Goal: Task Accomplishment & Management: Complete application form

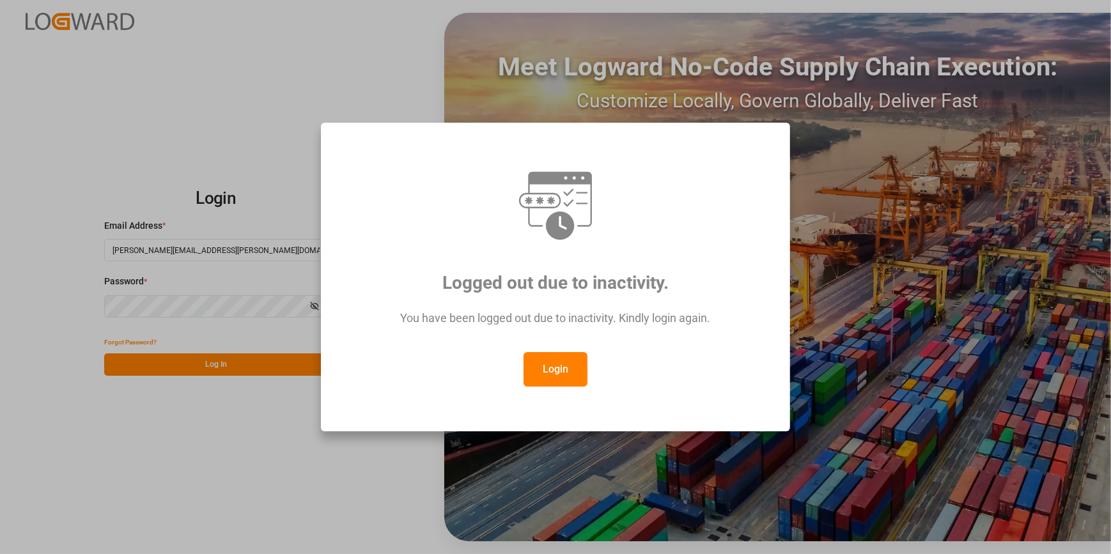
click at [533, 380] on button "Login" at bounding box center [556, 369] width 64 height 35
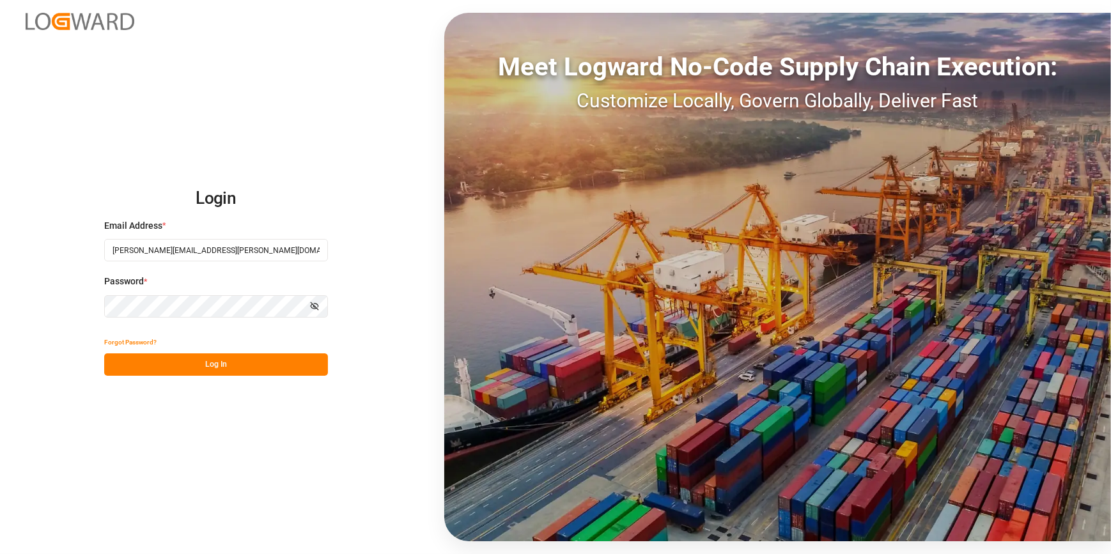
click at [146, 361] on button "Log In" at bounding box center [216, 365] width 224 height 22
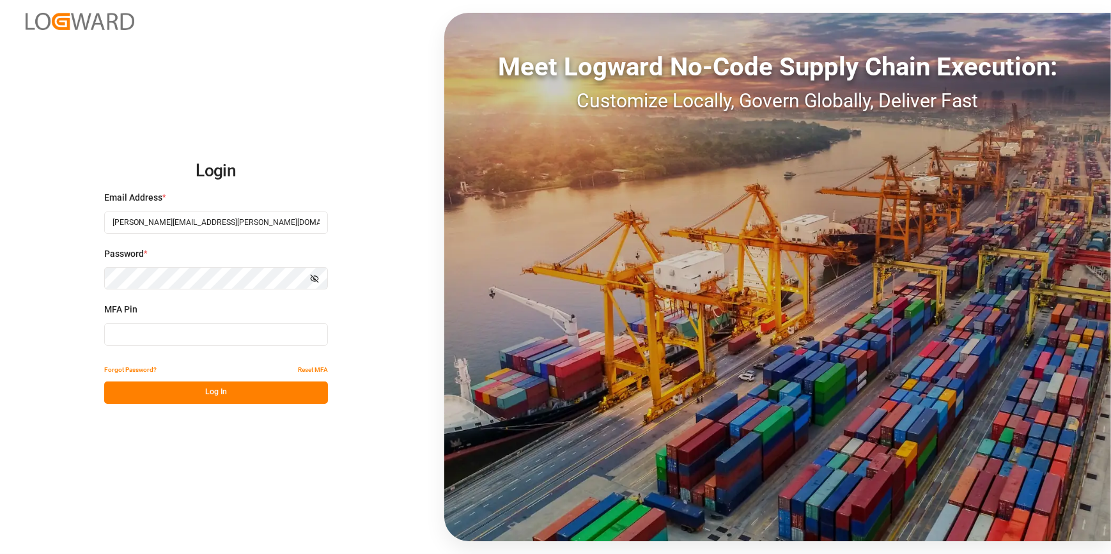
click at [118, 338] on input at bounding box center [216, 335] width 224 height 22
type input "632971"
click at [140, 402] on button "Log In" at bounding box center [216, 393] width 224 height 22
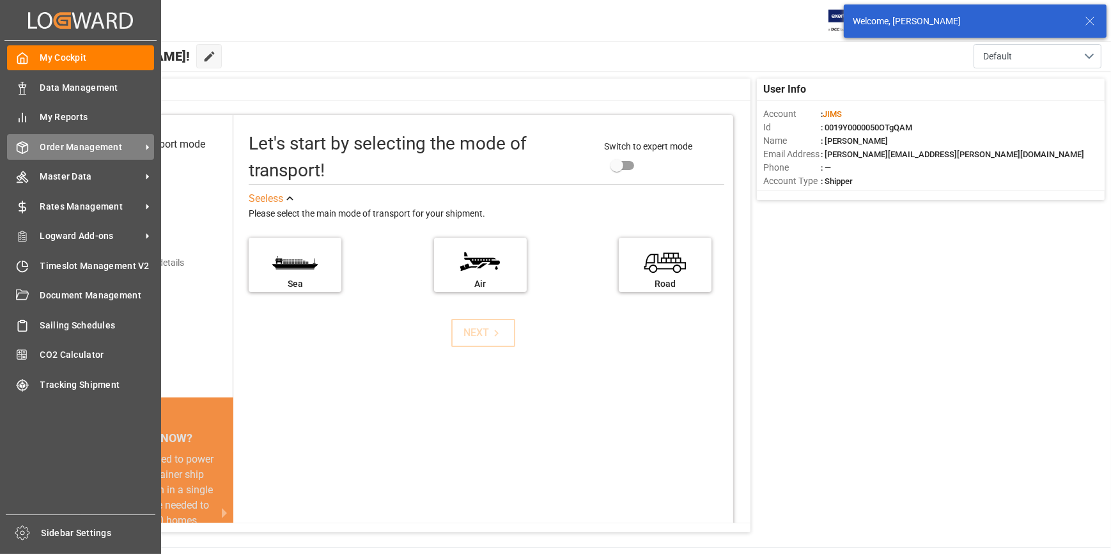
click at [74, 149] on span "Order Management" at bounding box center [90, 147] width 101 height 13
click at [89, 157] on div "Order Management Order Management" at bounding box center [80, 146] width 147 height 25
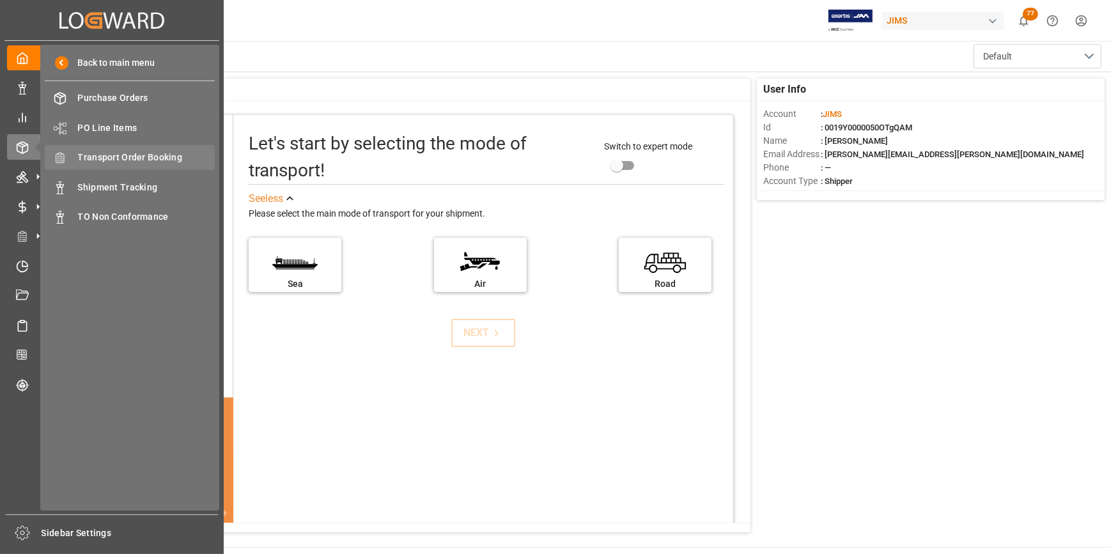
click at [116, 164] on span "Transport Order Booking" at bounding box center [146, 157] width 137 height 13
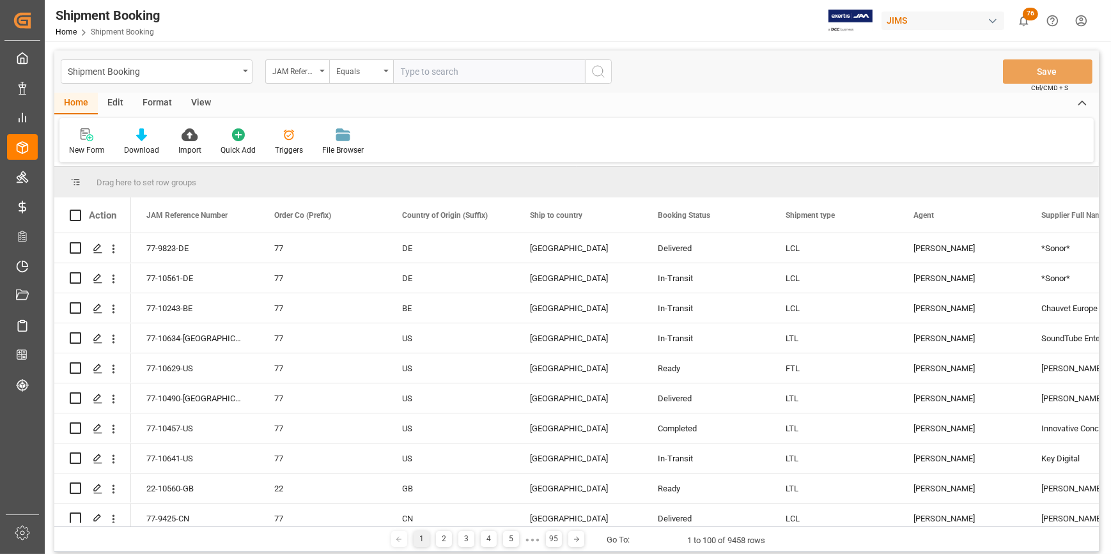
click at [203, 109] on div "View" at bounding box center [201, 104] width 39 height 22
click at [66, 105] on div "Home" at bounding box center [75, 104] width 43 height 22
click at [82, 146] on div "New Form" at bounding box center [87, 151] width 36 height 12
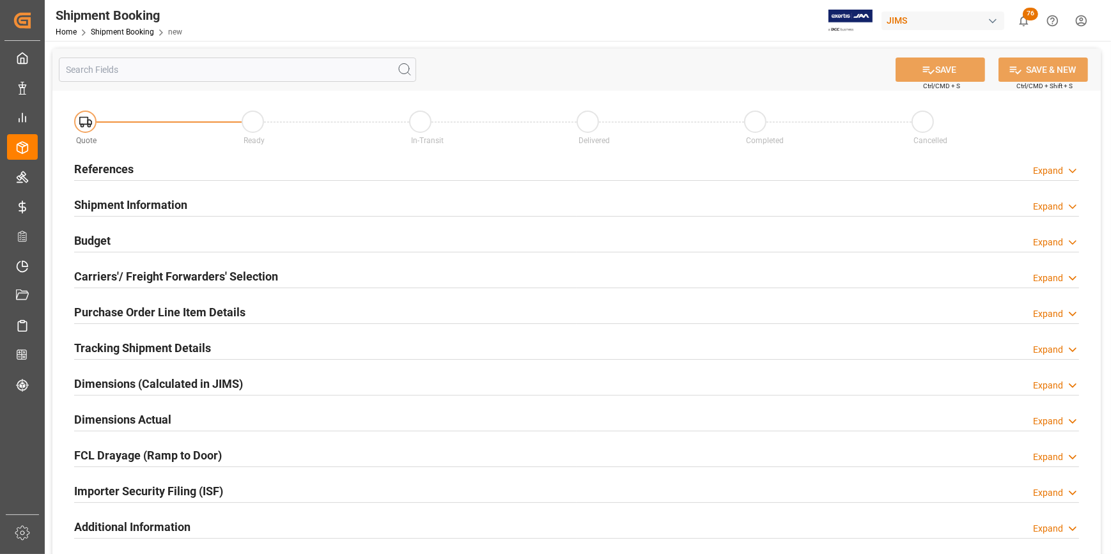
click at [117, 168] on h2 "References" at bounding box center [103, 168] width 59 height 17
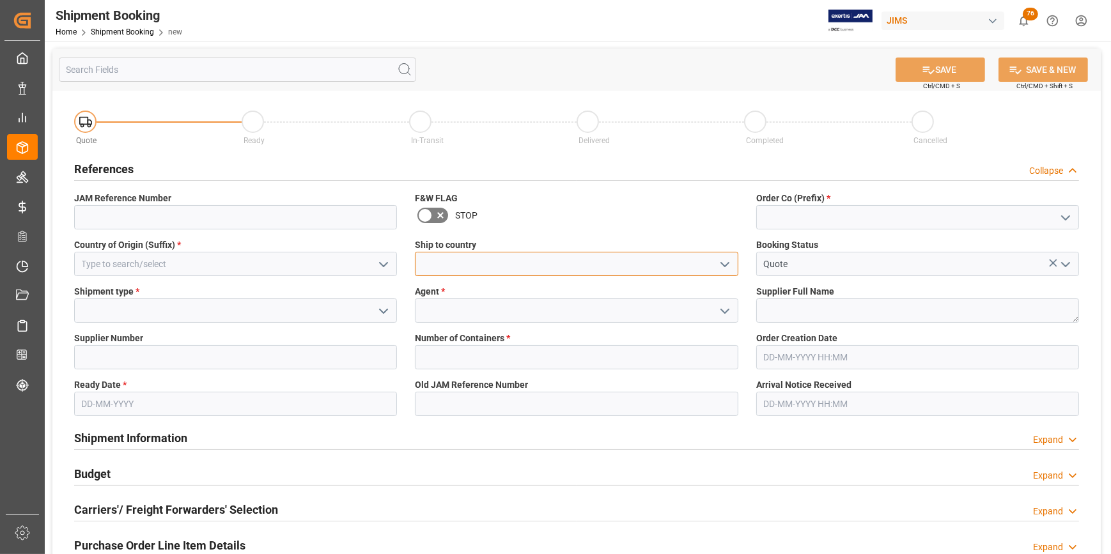
click at [465, 260] on input at bounding box center [576, 264] width 323 height 24
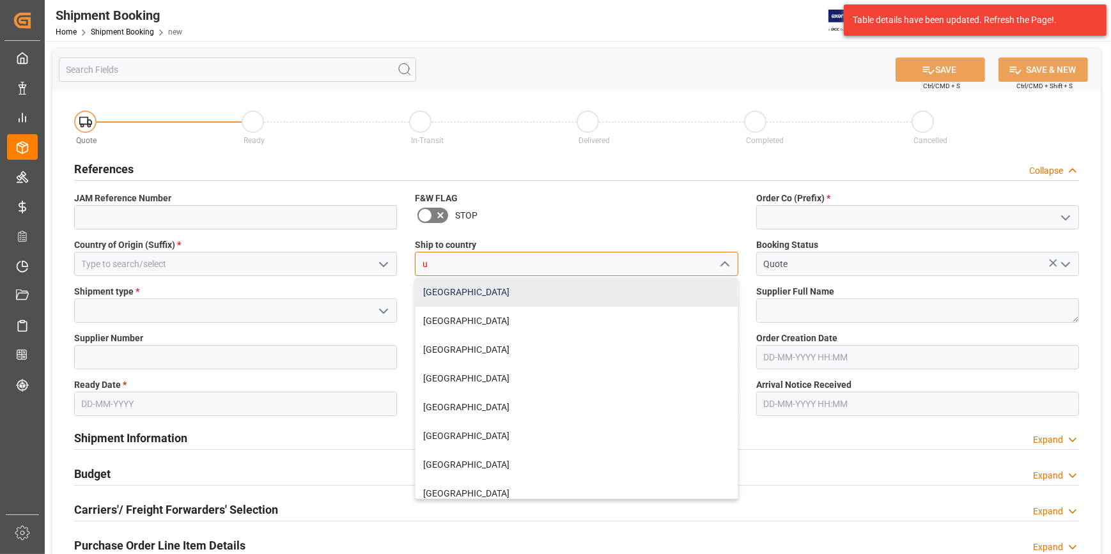
click at [469, 300] on div "[GEOGRAPHIC_DATA]" at bounding box center [577, 292] width 322 height 29
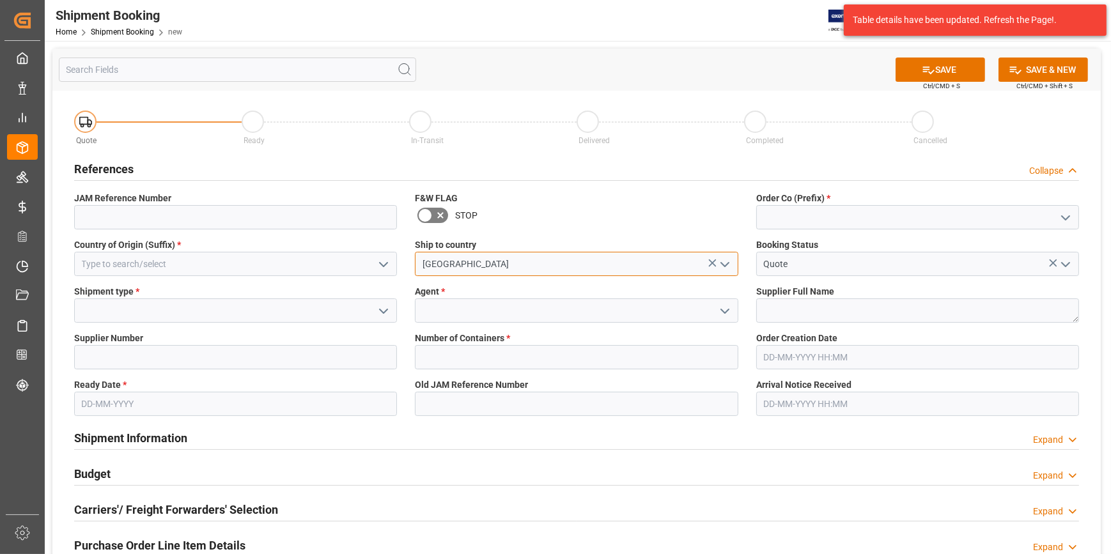
type input "[GEOGRAPHIC_DATA]"
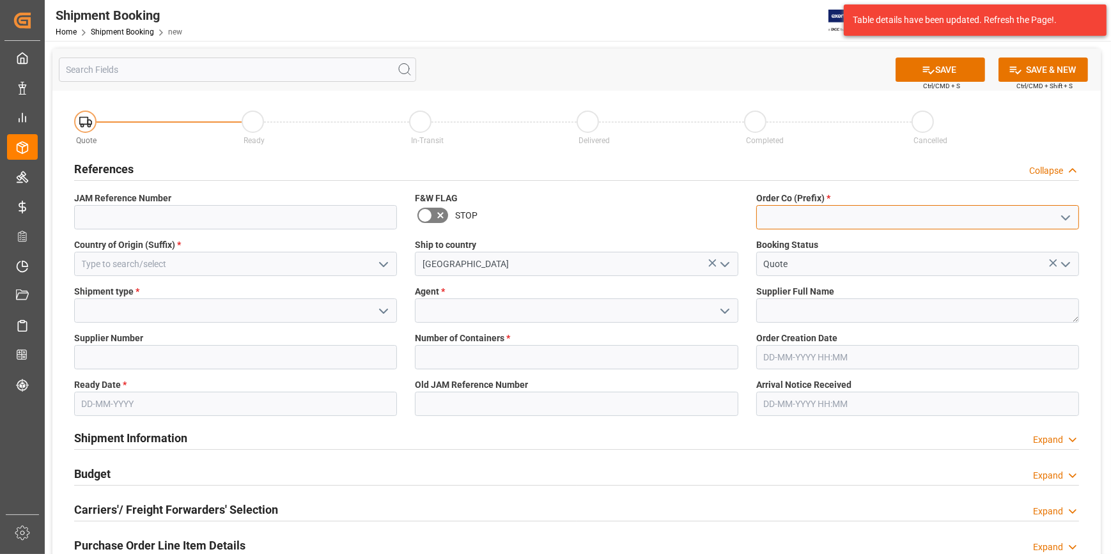
click at [793, 217] on input at bounding box center [917, 217] width 323 height 24
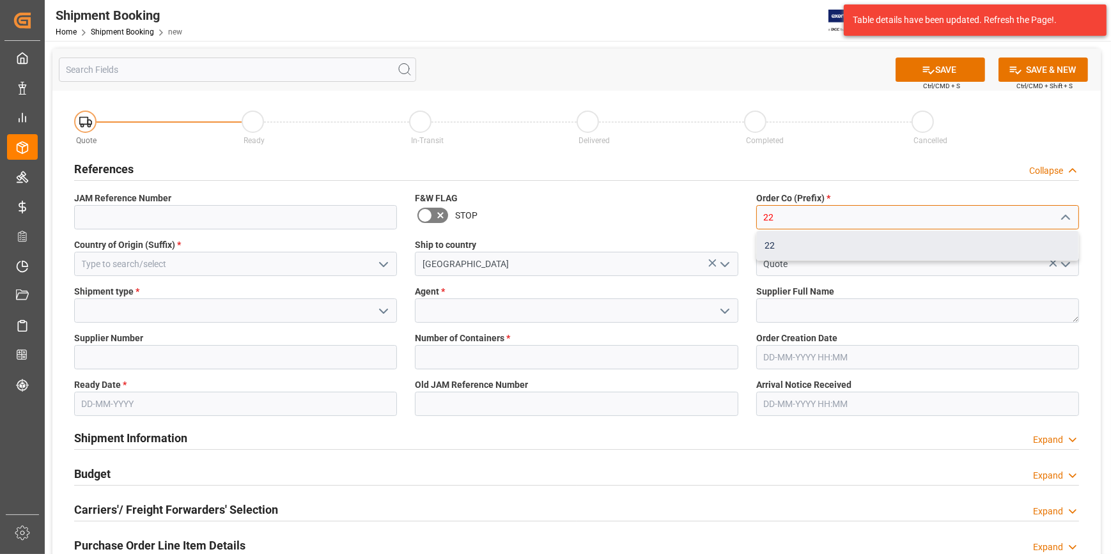
click at [780, 248] on div "22" at bounding box center [918, 245] width 322 height 29
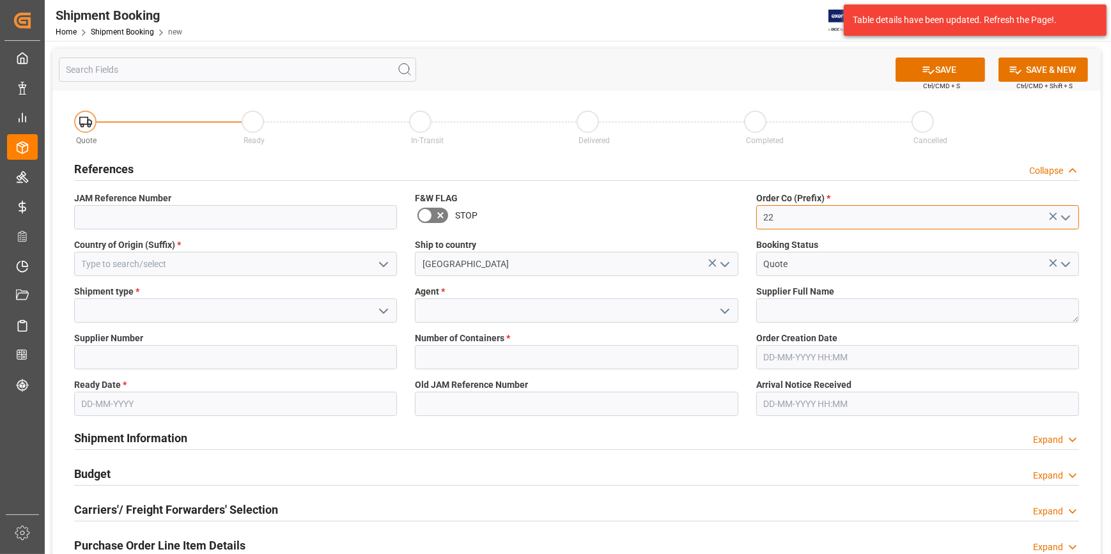
type input "22"
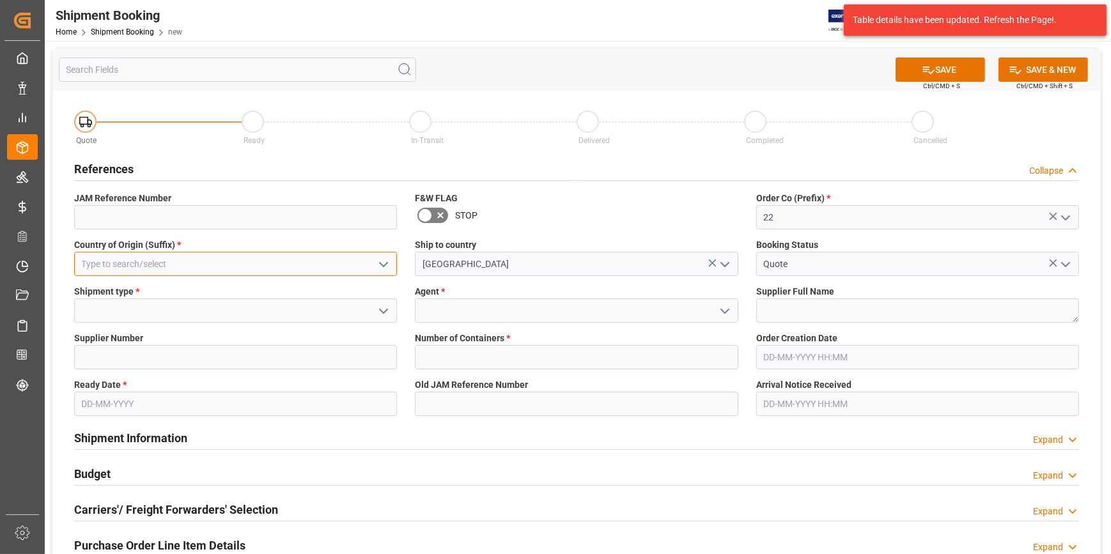
click at [123, 264] on input at bounding box center [235, 264] width 323 height 24
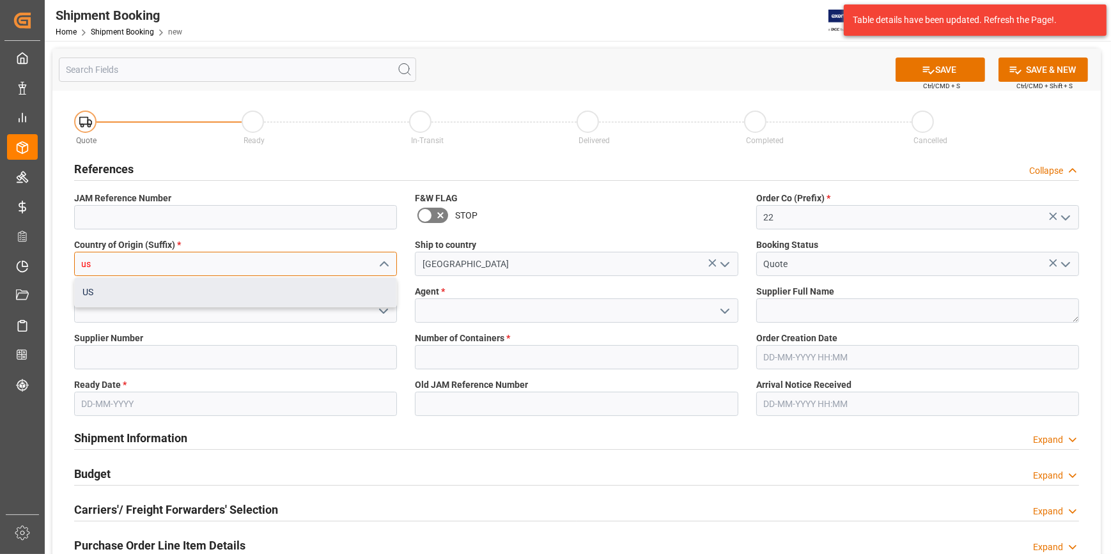
click at [101, 289] on div "US" at bounding box center [236, 292] width 322 height 29
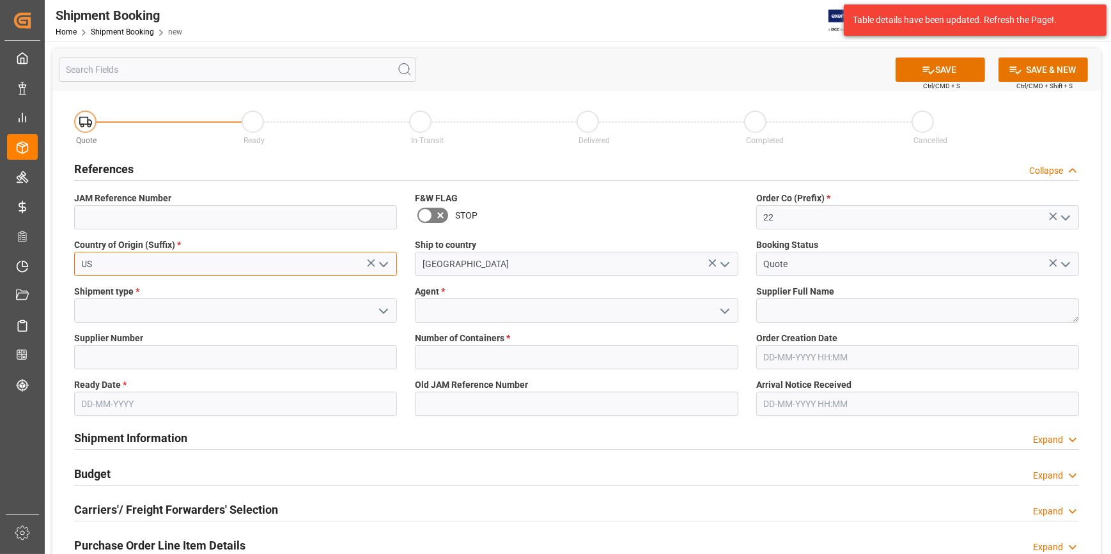
type input "US"
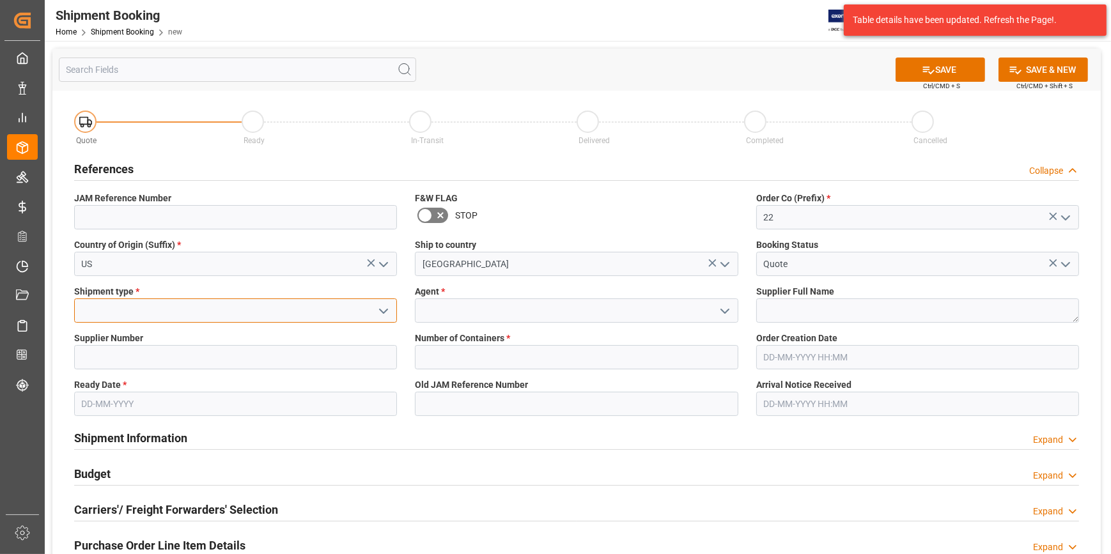
click at [253, 305] on input at bounding box center [235, 311] width 323 height 24
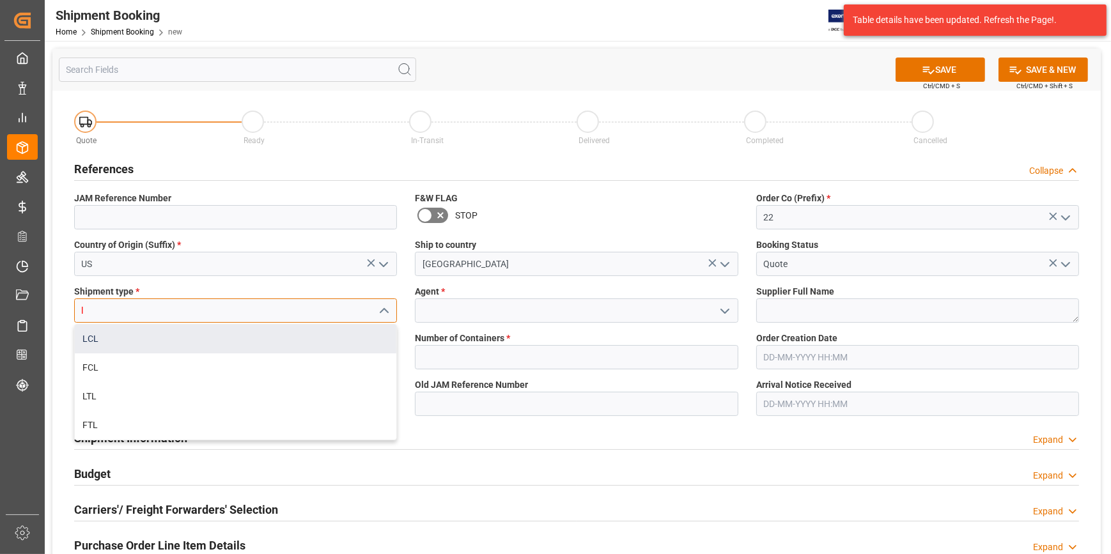
click at [243, 340] on div "LCL" at bounding box center [236, 339] width 322 height 29
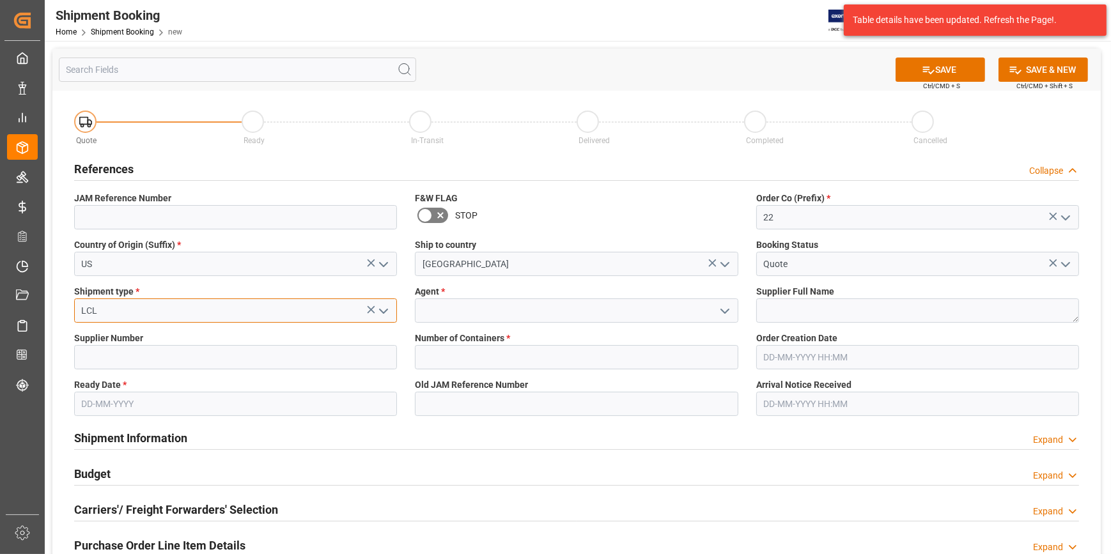
type input "LCL"
click at [427, 315] on input at bounding box center [576, 311] width 323 height 24
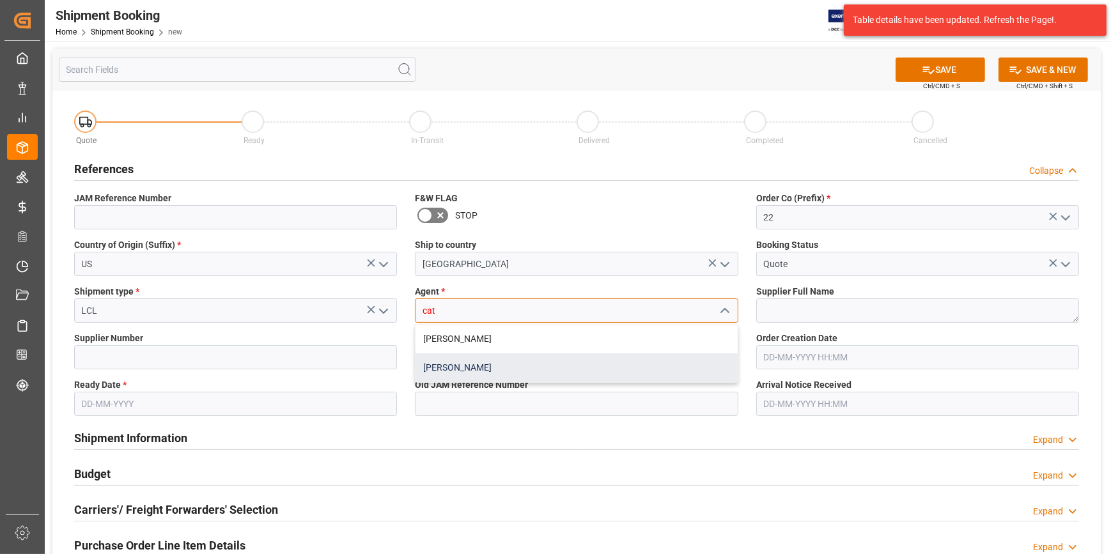
click at [473, 371] on div "[PERSON_NAME]" at bounding box center [577, 368] width 322 height 29
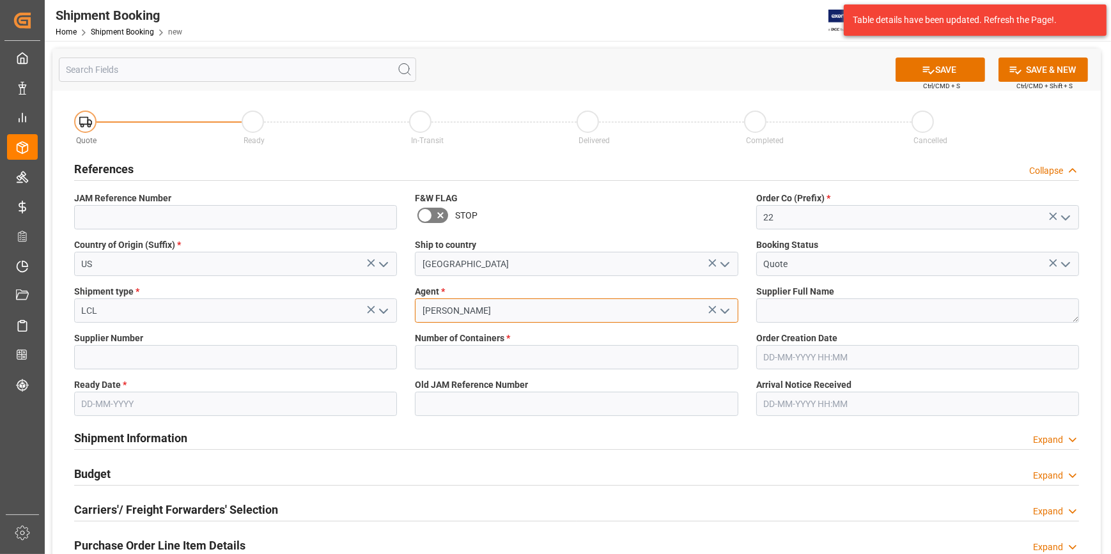
type input "[PERSON_NAME]"
click at [799, 320] on textarea at bounding box center [917, 311] width 323 height 24
click at [111, 352] on input at bounding box center [235, 357] width 323 height 24
paste input "780399"
type input "780399"
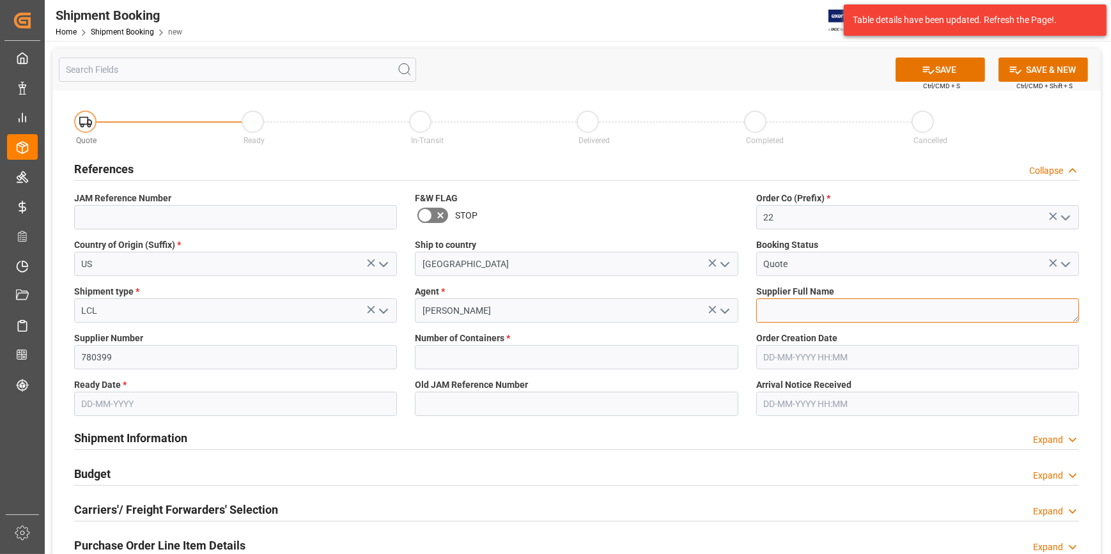
click at [783, 313] on textarea at bounding box center [917, 311] width 323 height 24
paste textarea "G7th USA LLC"
type textarea "G7th USA LLC"
drag, startPoint x: 437, startPoint y: 359, endPoint x: 461, endPoint y: 364, distance: 24.2
click at [437, 359] on input "text" at bounding box center [576, 357] width 323 height 24
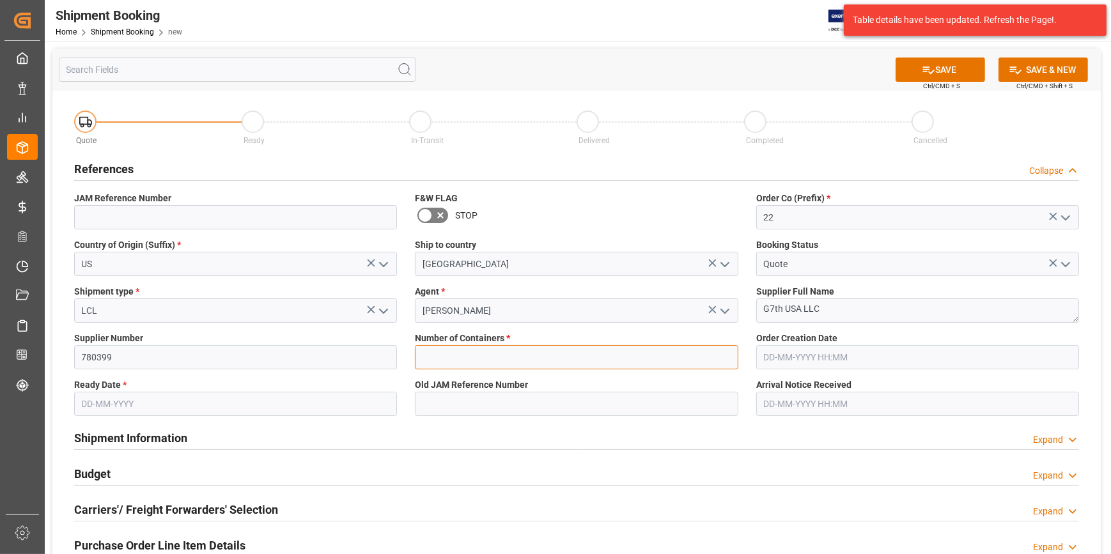
type input "0"
click at [100, 402] on input "text" at bounding box center [235, 404] width 323 height 24
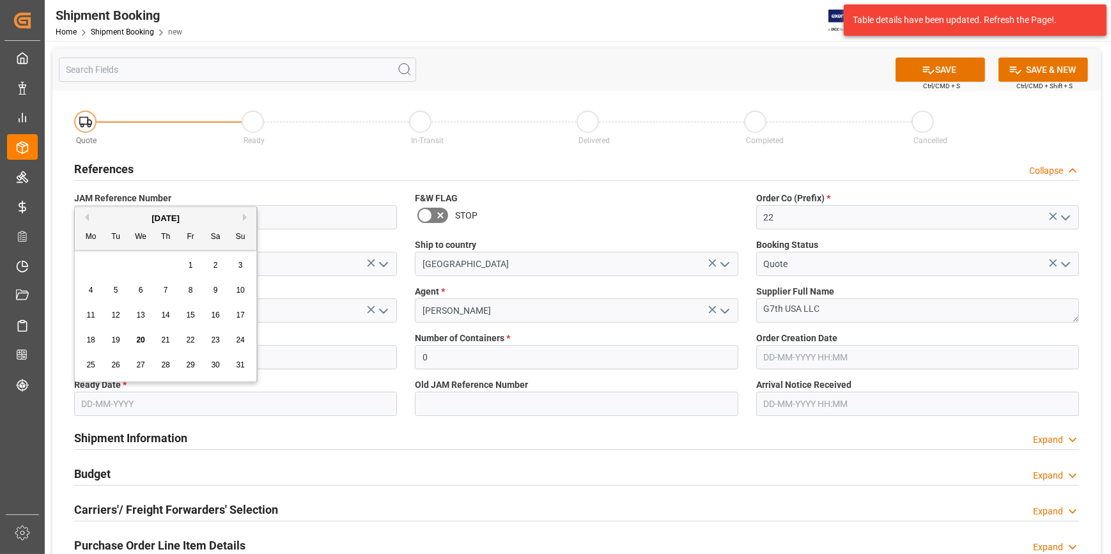
click at [139, 343] on span "20" at bounding box center [140, 340] width 8 height 9
type input "[DATE]"
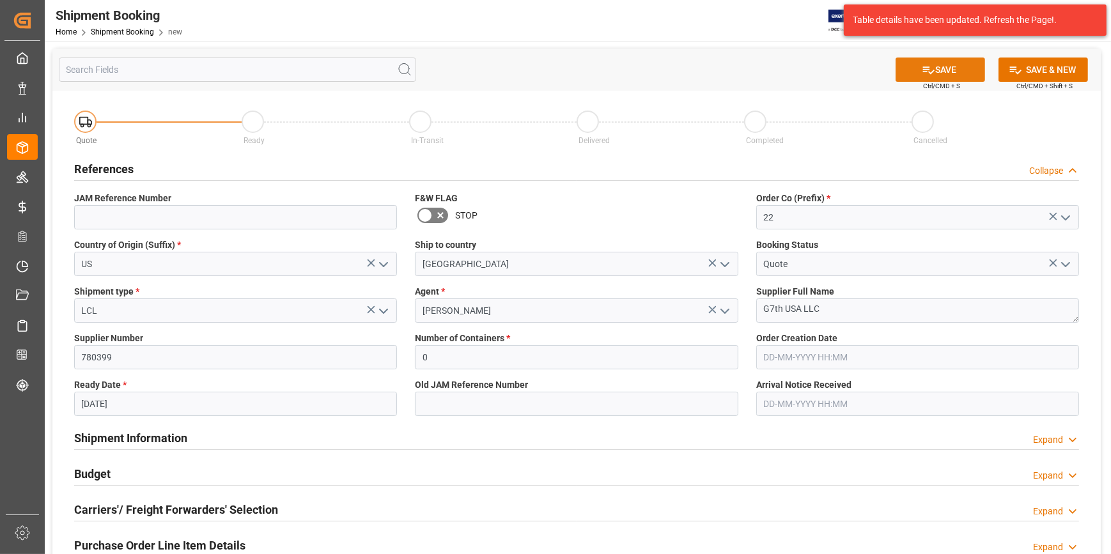
click at [964, 81] on button "SAVE" at bounding box center [941, 70] width 90 height 24
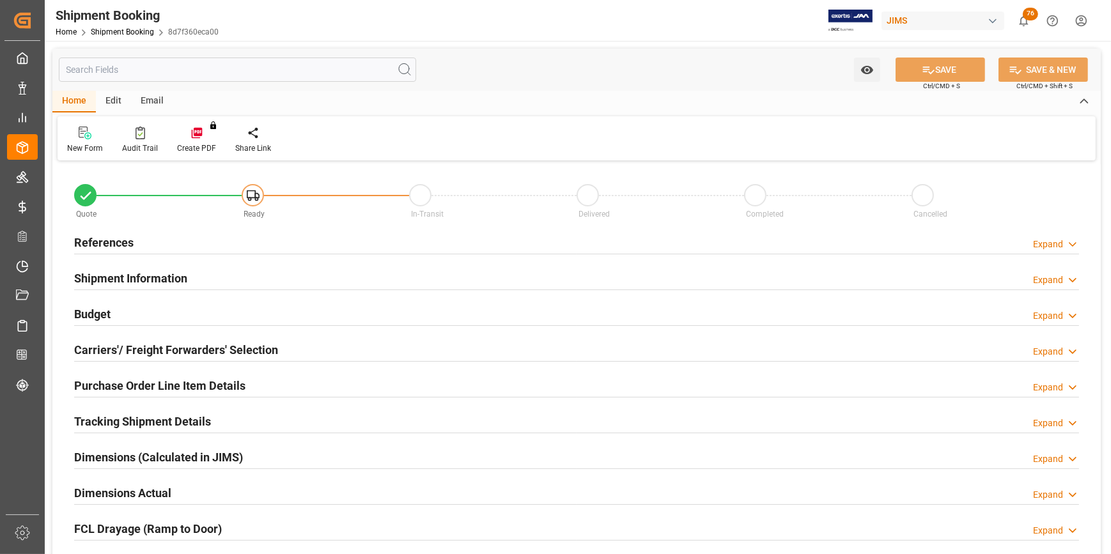
type input "0"
type input "[DATE]"
click at [95, 240] on h2 "References" at bounding box center [103, 242] width 59 height 17
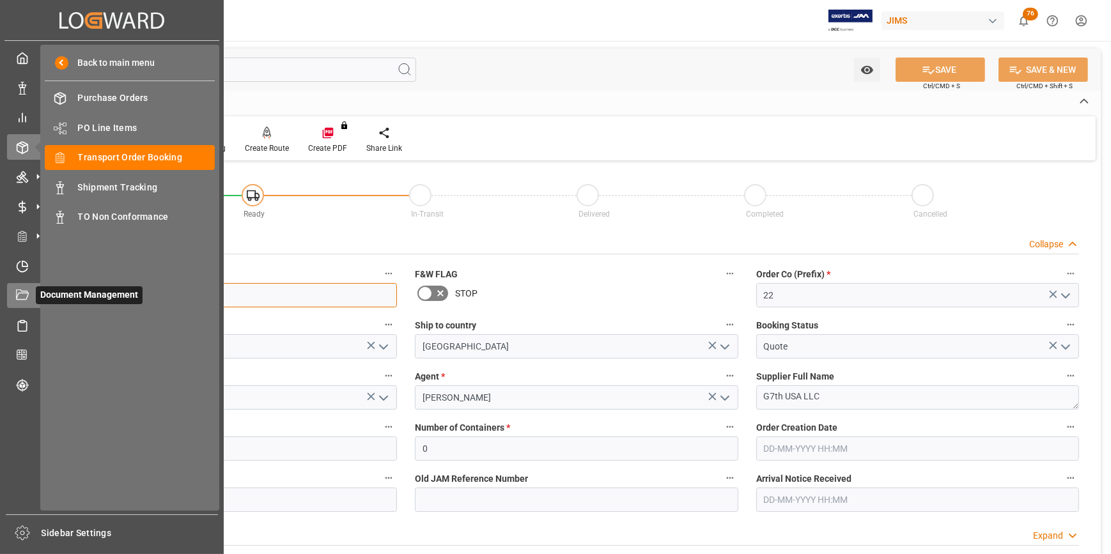
drag, startPoint x: 145, startPoint y: 301, endPoint x: 19, endPoint y: 289, distance: 126.5
click at [19, 289] on div "Created by potrace 1.15, written by Peter Selinger 2001-2017 Created by potrace…" at bounding box center [555, 277] width 1111 height 554
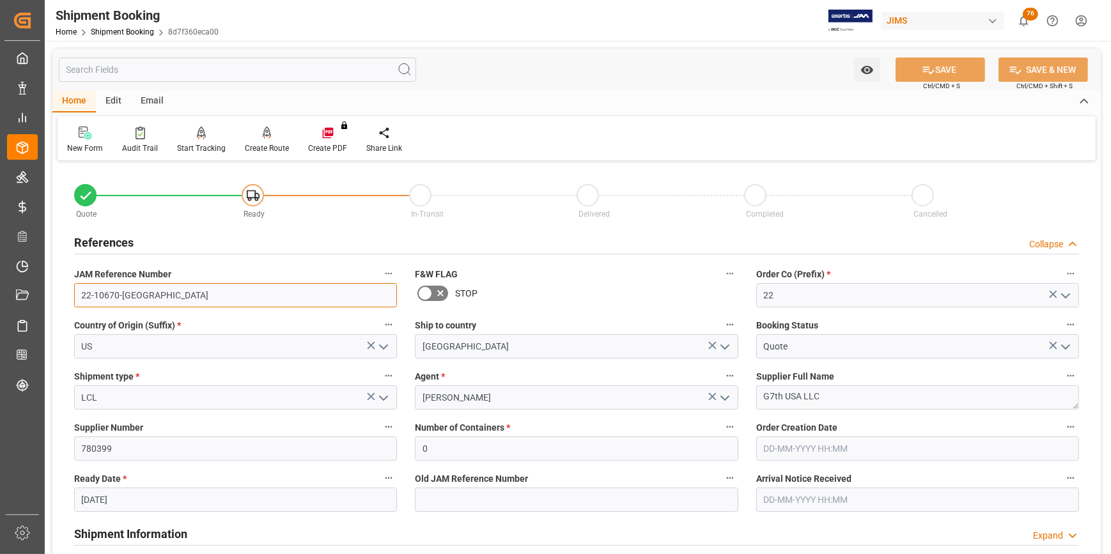
click at [147, 290] on input "22-10670-US" at bounding box center [235, 295] width 323 height 24
drag, startPoint x: 145, startPoint y: 297, endPoint x: 58, endPoint y: 297, distance: 87.6
click at [58, 297] on div "Quote Ready In-Transit Delivered Completed Cancelled References Collapse JAM Re…" at bounding box center [576, 561] width 1049 height 795
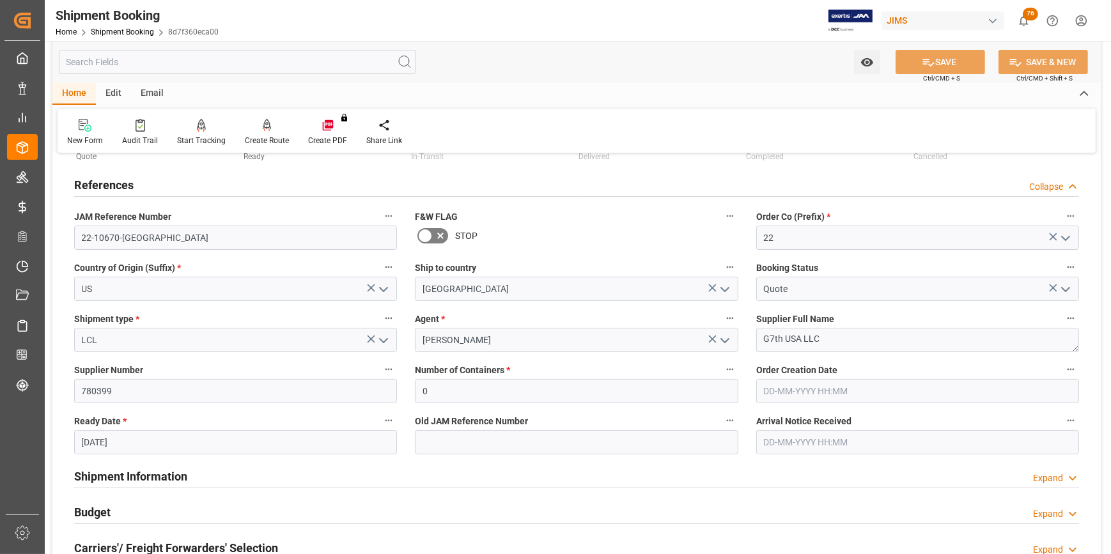
click at [145, 473] on h2 "Shipment Information" at bounding box center [130, 476] width 113 height 17
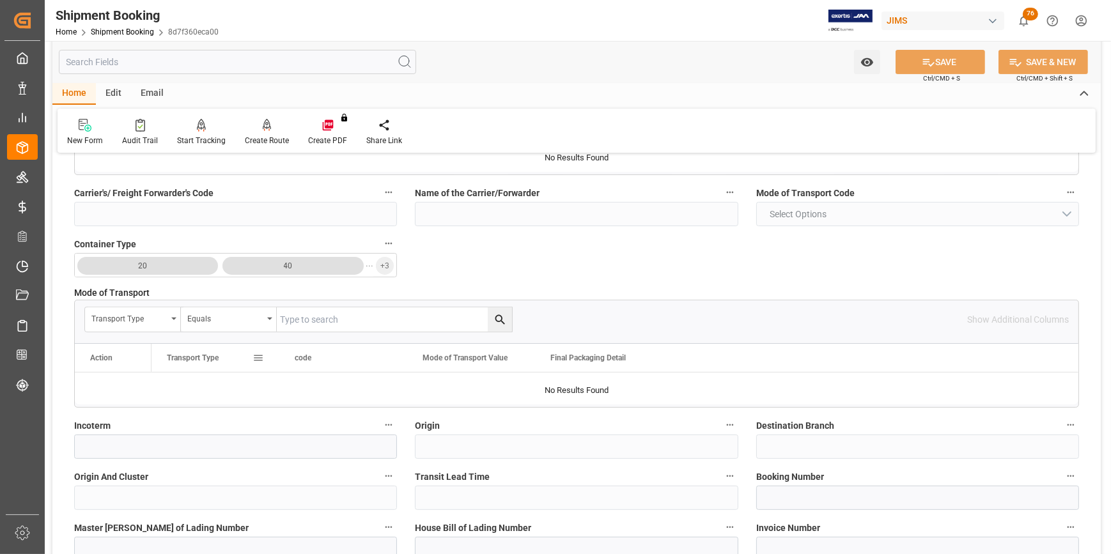
scroll to position [523, 0]
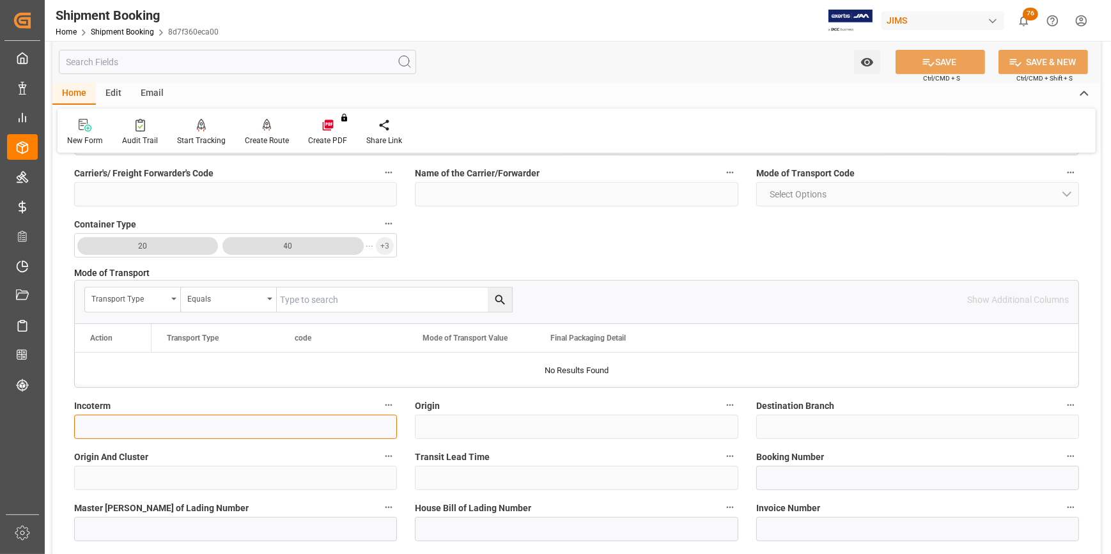
click at [170, 433] on input at bounding box center [235, 427] width 323 height 24
type input "d"
type input "DDP"
click at [927, 65] on icon at bounding box center [929, 63] width 12 height 8
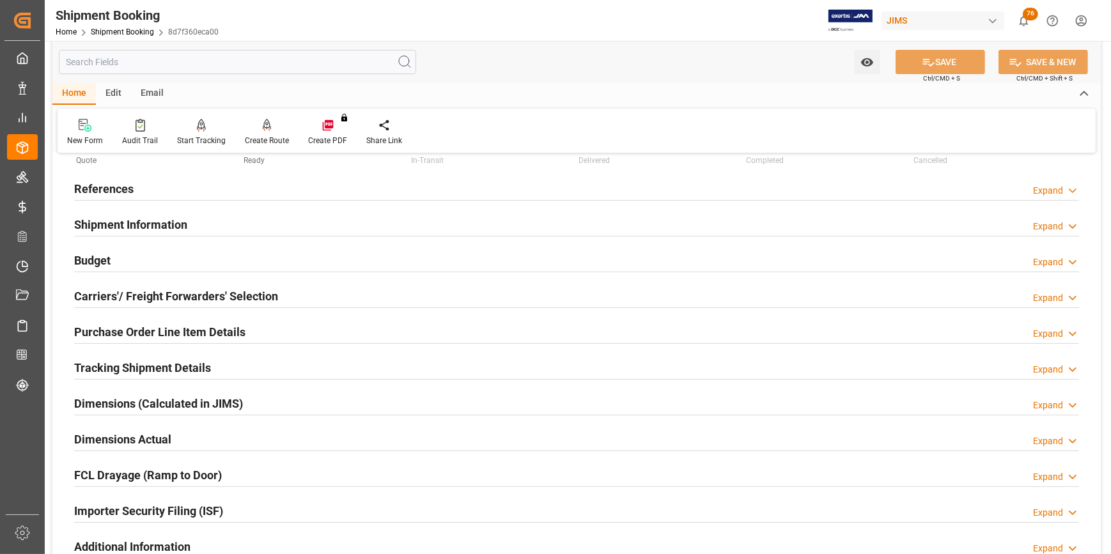
scroll to position [35, 0]
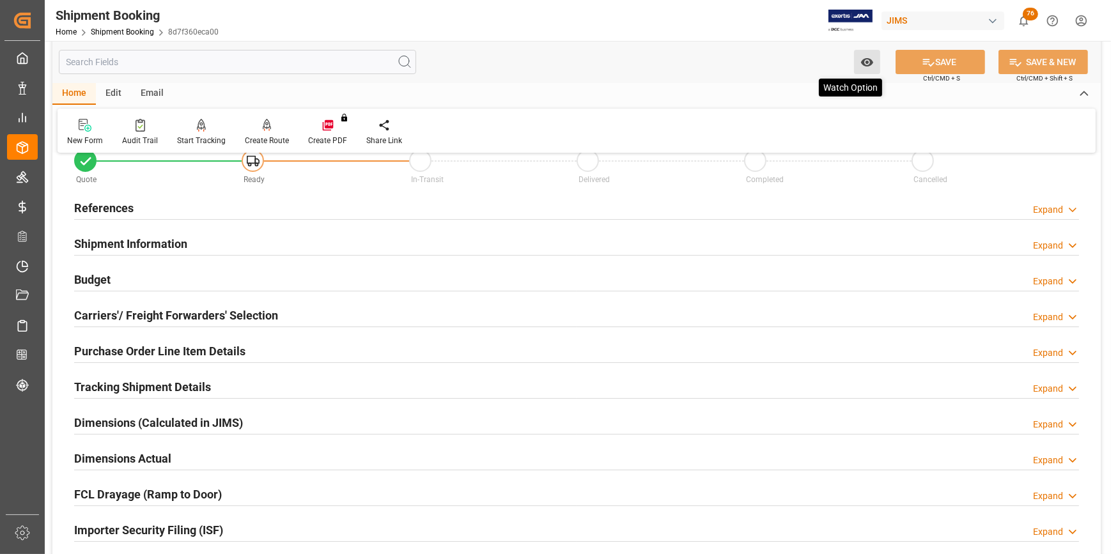
click at [866, 68] on icon "open menu" at bounding box center [867, 62] width 13 height 13
click at [793, 94] on span "Start Watching" at bounding box center [814, 90] width 116 height 13
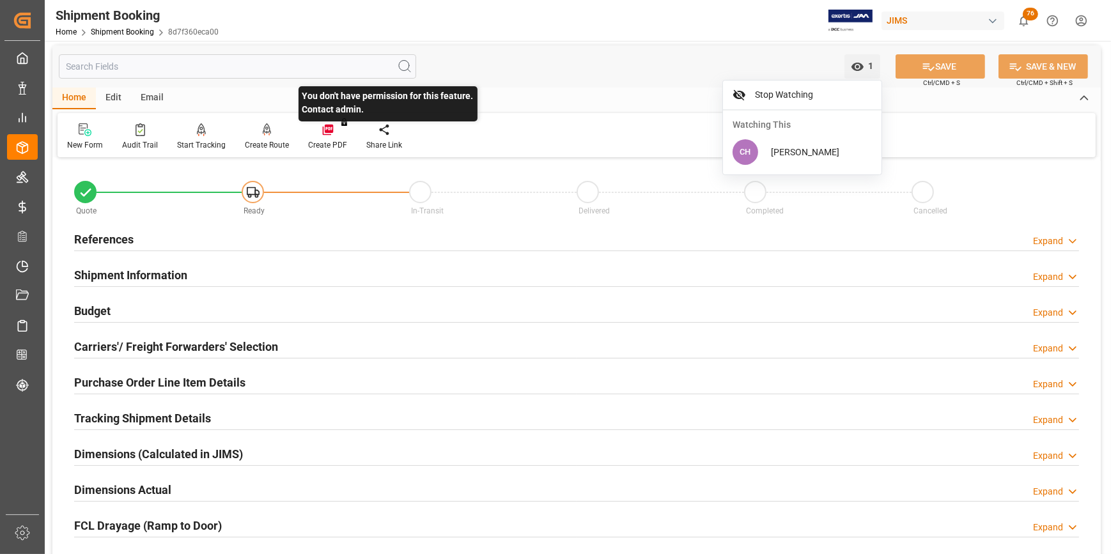
scroll to position [0, 0]
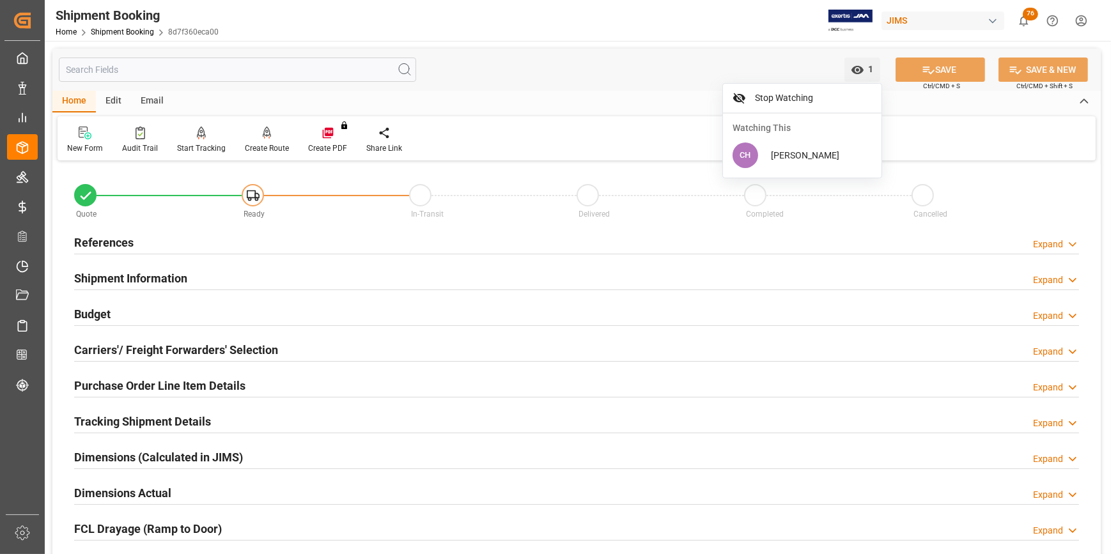
click at [385, 258] on div "References Expand" at bounding box center [576, 243] width 1023 height 36
click at [109, 248] on h2 "References" at bounding box center [103, 242] width 59 height 17
